Goal: Find specific page/section: Find specific page/section

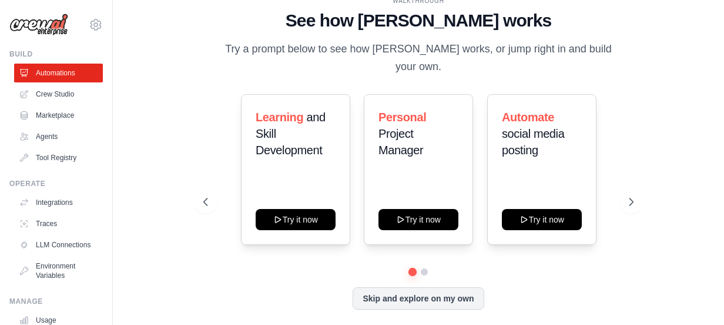
click at [44, 25] on img at bounding box center [38, 25] width 59 height 22
click at [54, 91] on link "Crew Studio" at bounding box center [59, 94] width 89 height 19
